Goal: Navigation & Orientation: Find specific page/section

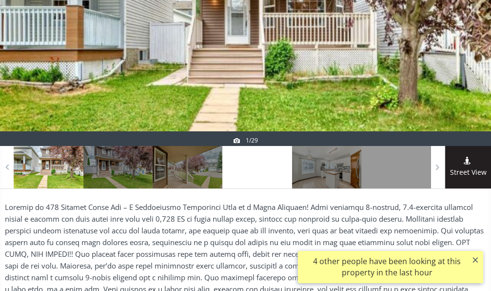
scroll to position [195, 0]
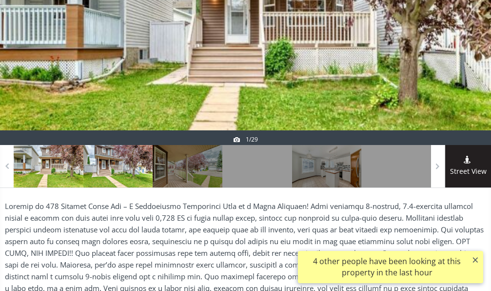
click at [104, 163] on div at bounding box center [118, 166] width 70 height 42
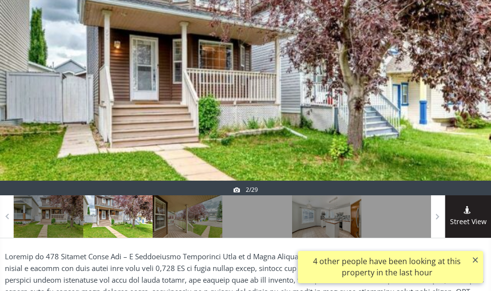
scroll to position [98, 0]
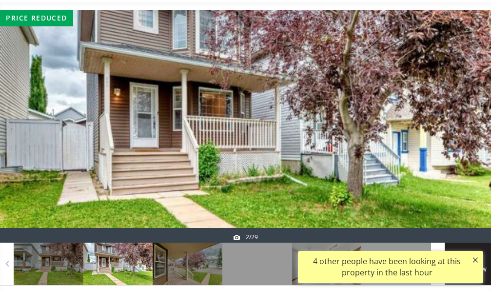
click at [479, 107] on div at bounding box center [467, 126] width 47 height 232
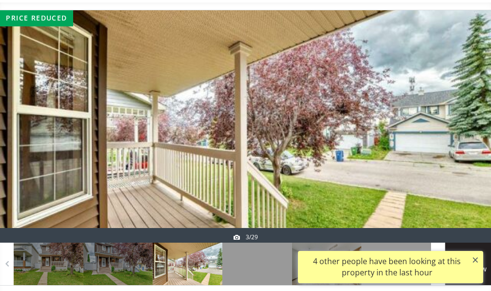
click at [457, 107] on div at bounding box center [467, 126] width 47 height 232
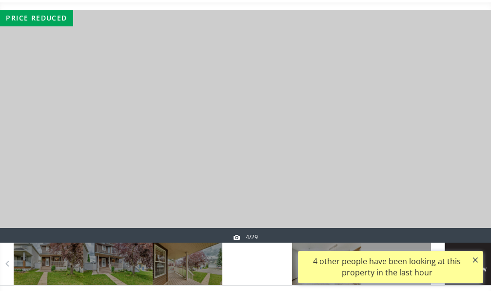
click at [457, 107] on div at bounding box center [467, 126] width 47 height 232
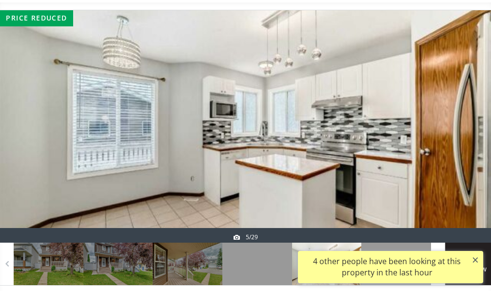
click at [457, 107] on div at bounding box center [467, 126] width 47 height 232
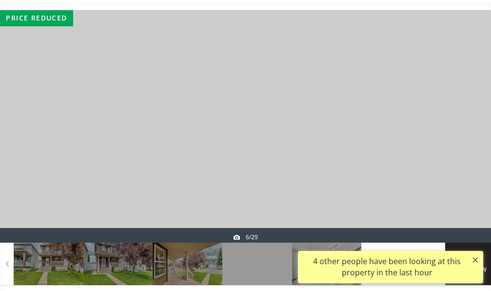
click at [457, 107] on div at bounding box center [467, 126] width 47 height 232
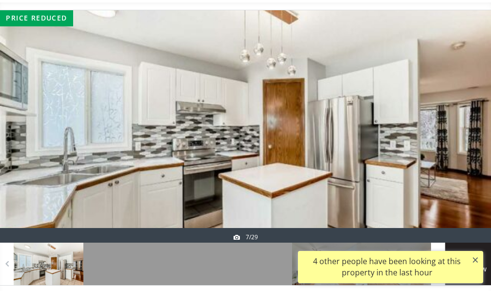
click at [457, 107] on div at bounding box center [467, 126] width 47 height 232
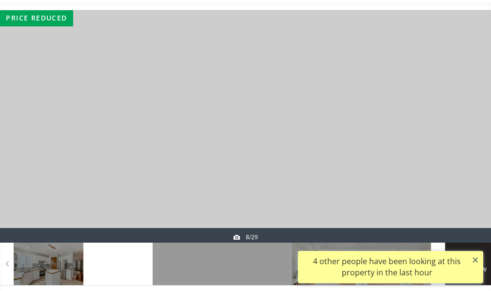
click at [457, 107] on div at bounding box center [467, 126] width 47 height 232
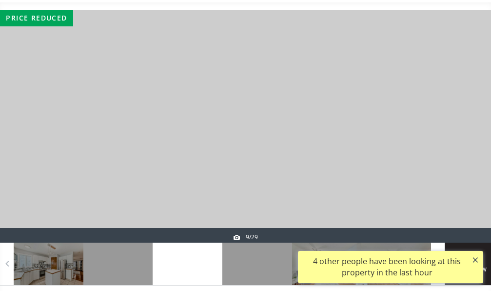
click at [457, 107] on div at bounding box center [467, 126] width 47 height 232
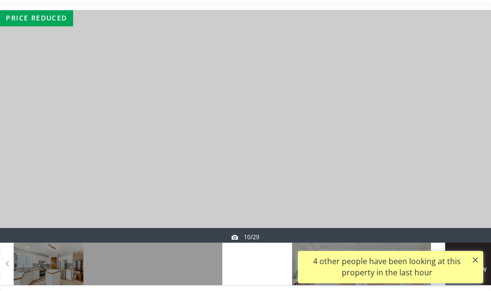
click at [457, 107] on div at bounding box center [467, 126] width 47 height 232
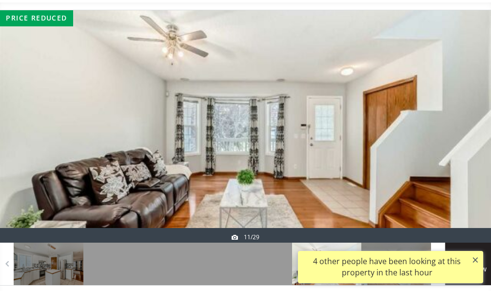
click at [457, 107] on div at bounding box center [467, 126] width 47 height 232
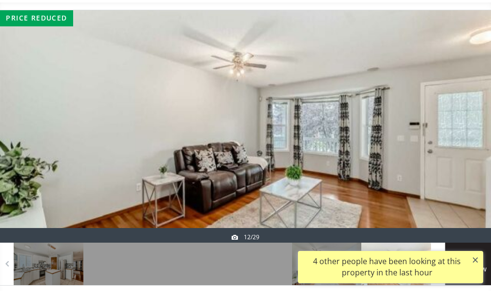
click at [457, 107] on div at bounding box center [467, 126] width 47 height 232
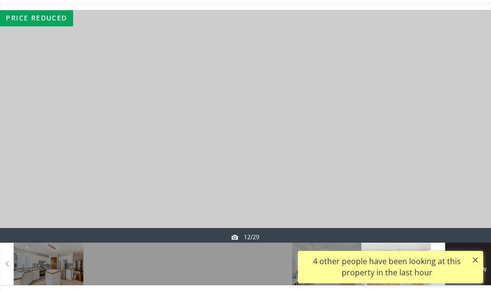
click at [457, 107] on div at bounding box center [467, 126] width 47 height 232
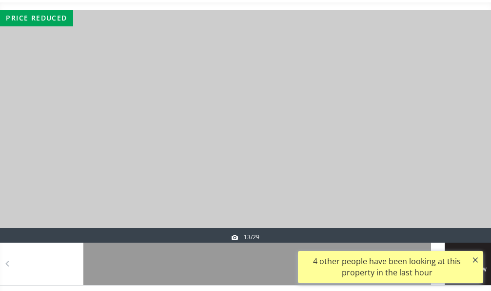
click at [457, 107] on div at bounding box center [467, 126] width 47 height 232
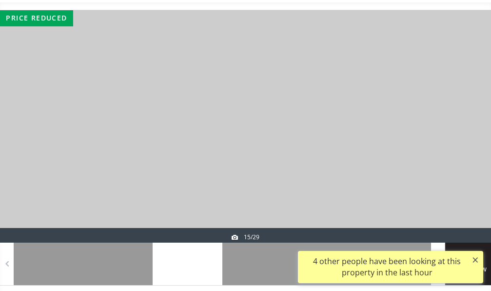
click at [457, 107] on div at bounding box center [467, 126] width 47 height 232
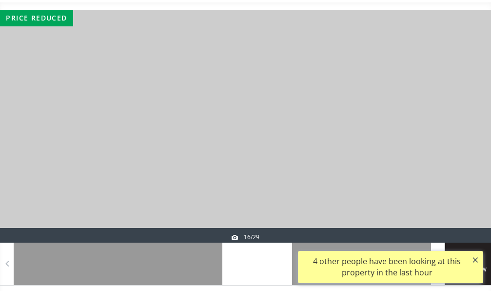
click at [457, 107] on div at bounding box center [467, 126] width 47 height 232
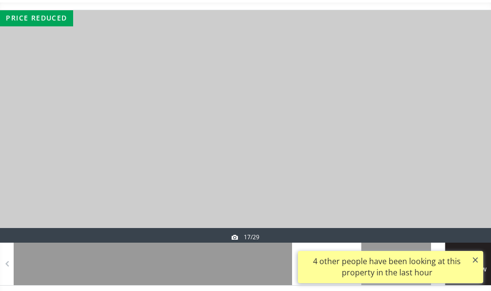
click at [457, 107] on div at bounding box center [467, 126] width 47 height 232
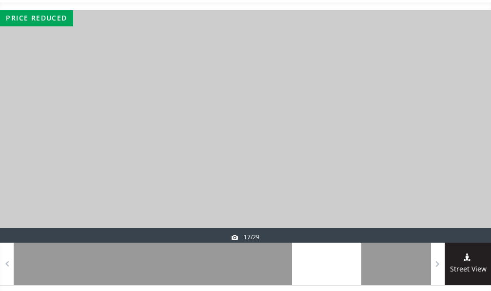
click at [457, 107] on div at bounding box center [467, 126] width 47 height 232
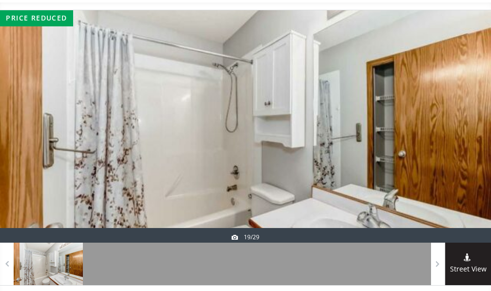
click at [457, 107] on div at bounding box center [467, 126] width 47 height 232
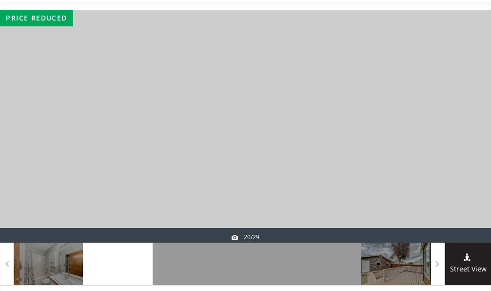
click at [457, 107] on div at bounding box center [467, 126] width 47 height 232
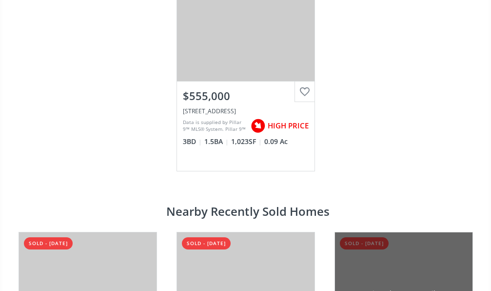
scroll to position [1853, 0]
